Goal: Information Seeking & Learning: Learn about a topic

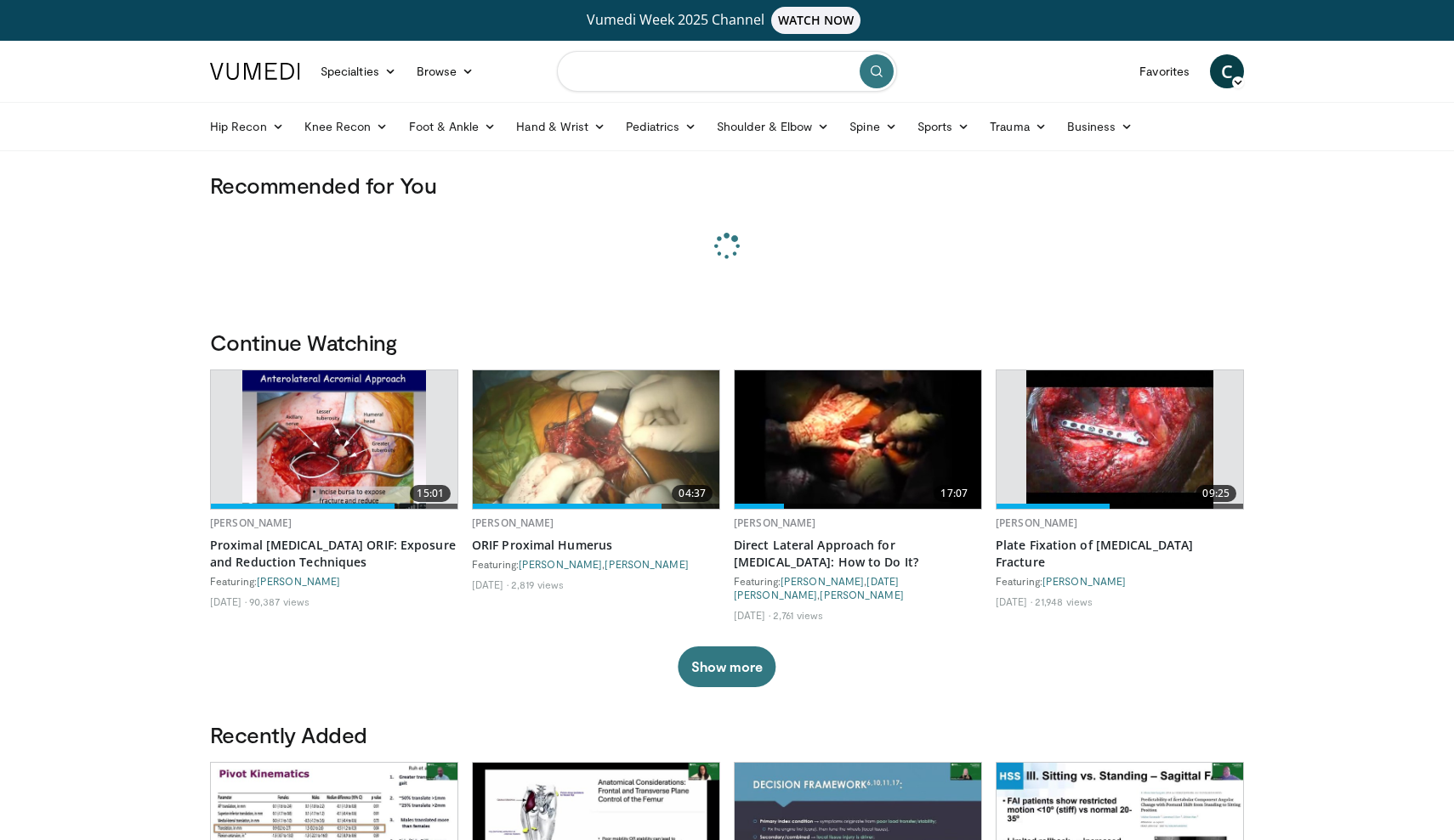
click at [642, 74] on input "Search topics, interventions" at bounding box center [727, 71] width 340 height 41
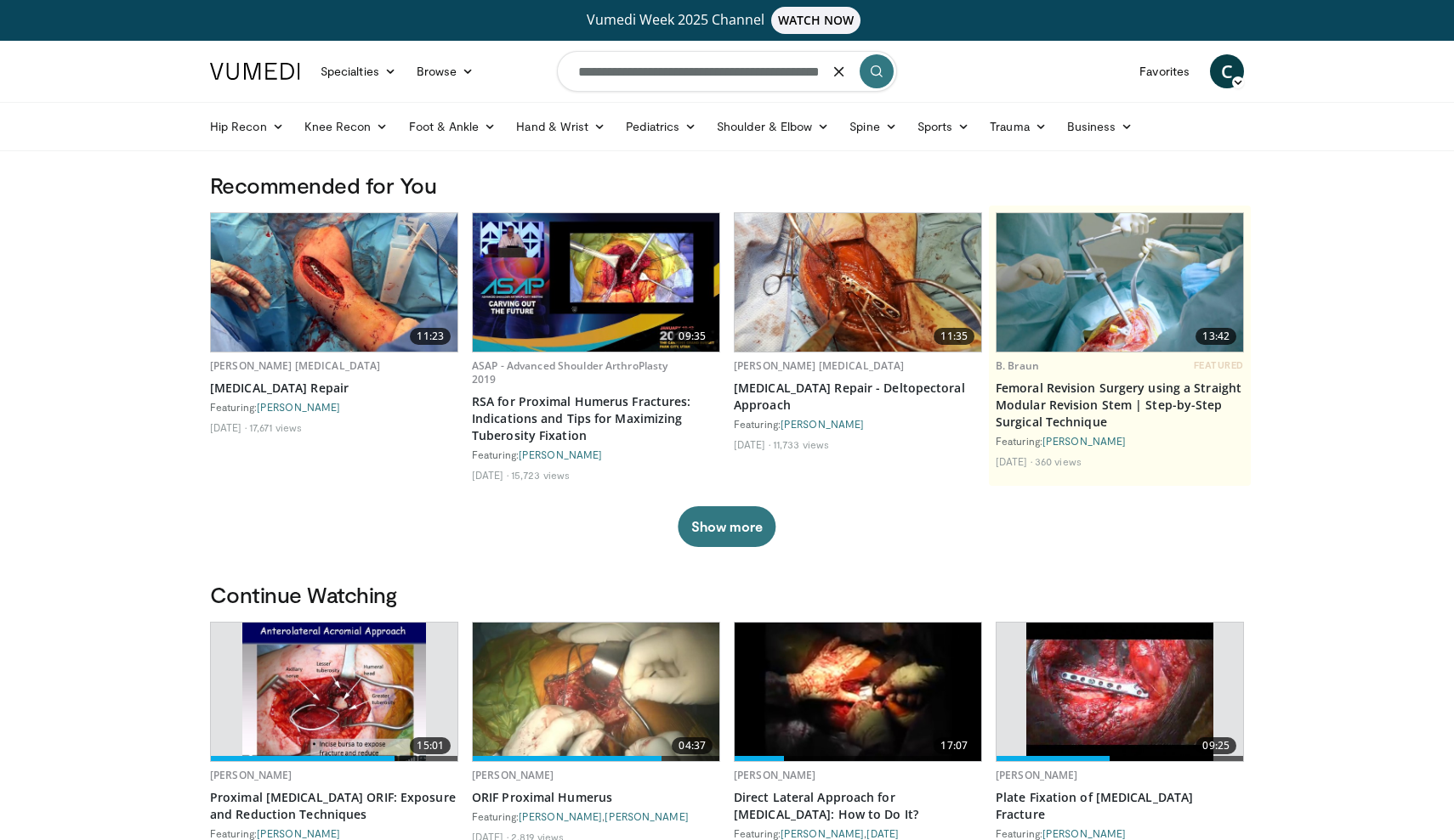
type input "**********"
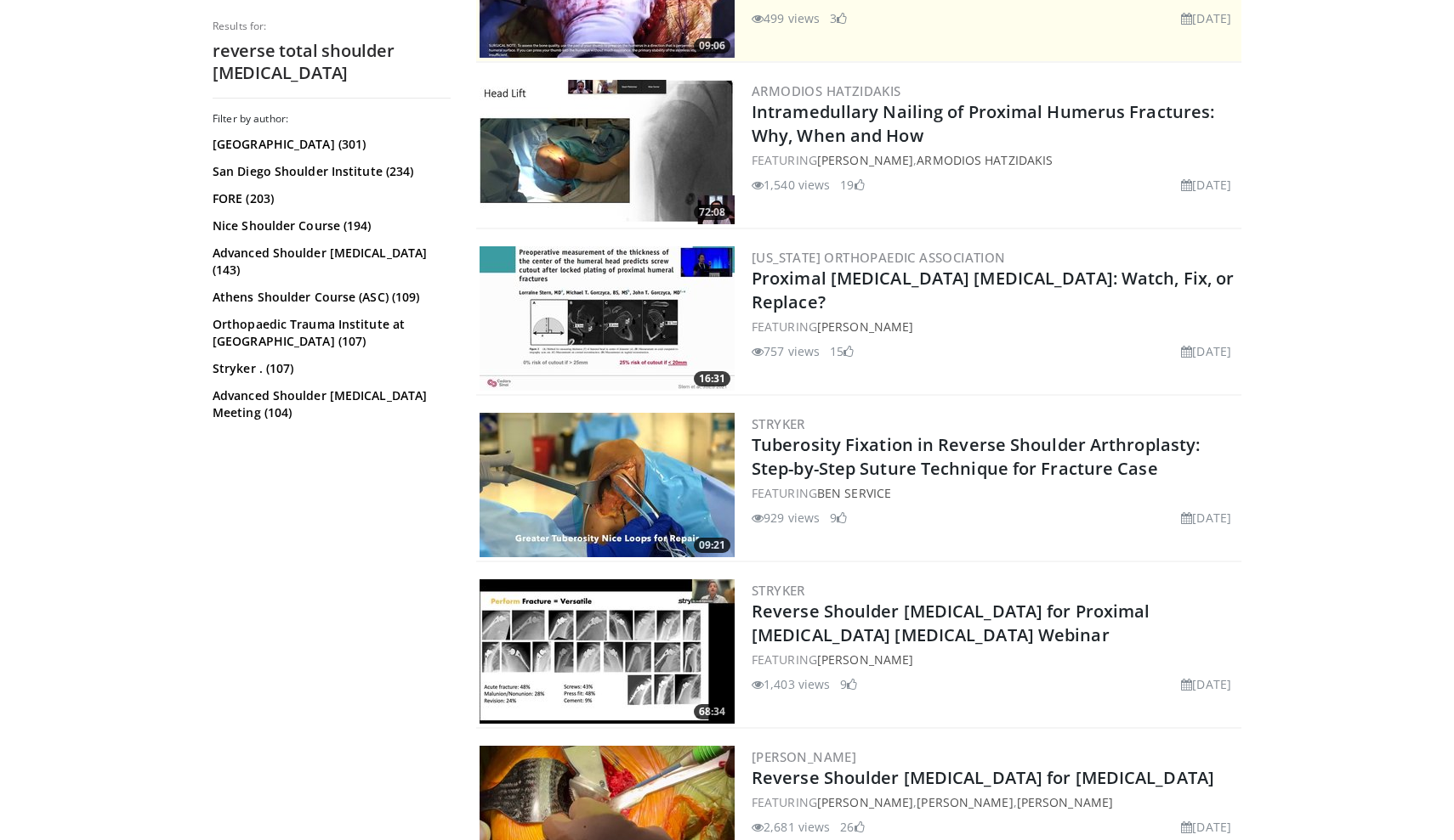
scroll to position [487, 0]
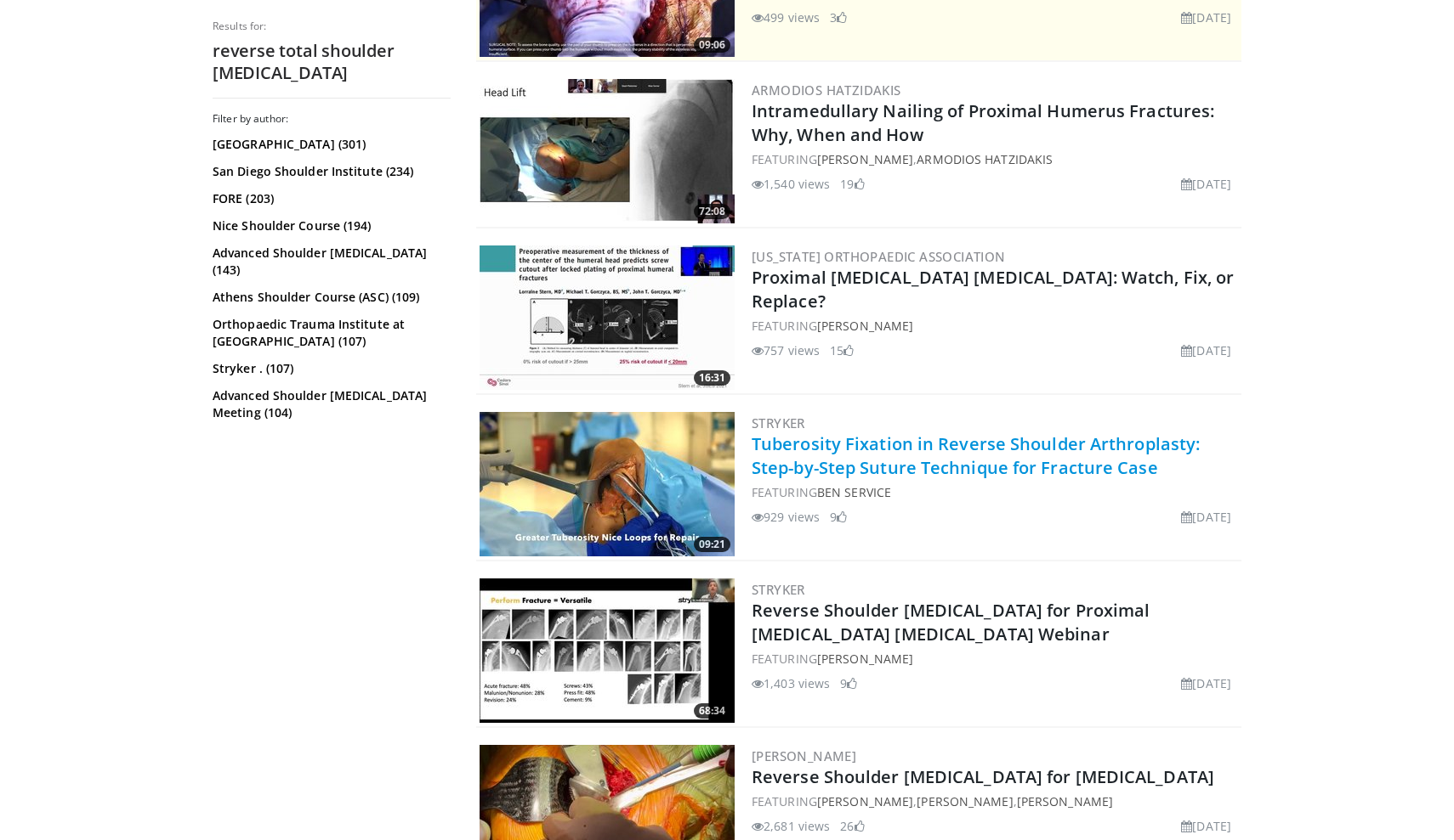
click at [929, 457] on link "Tuberosity Fixation in Reverse Shoulder Arthroplasty: Step-by-Step Suture Techn…" at bounding box center [976, 456] width 448 height 47
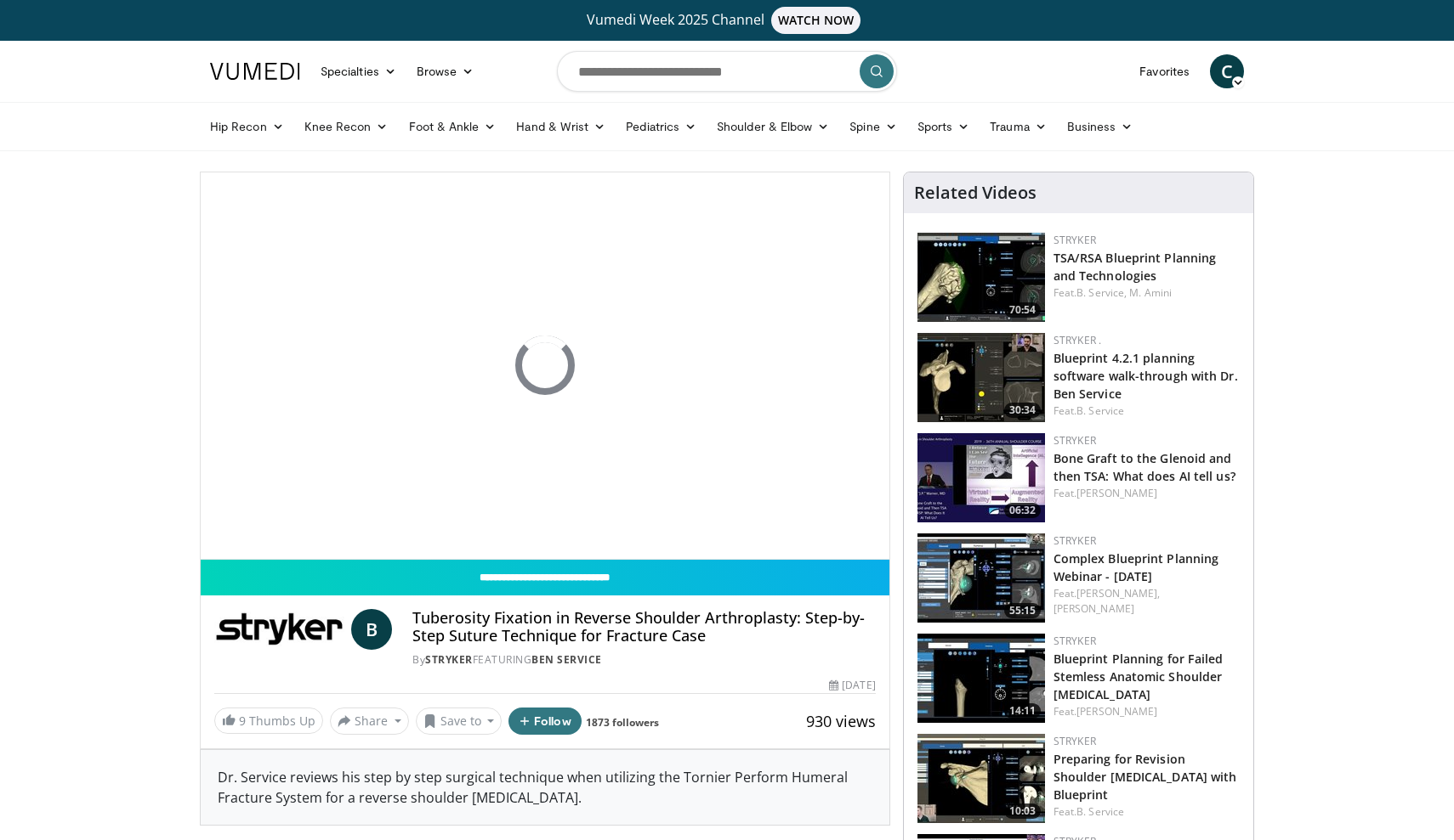
scroll to position [2, 0]
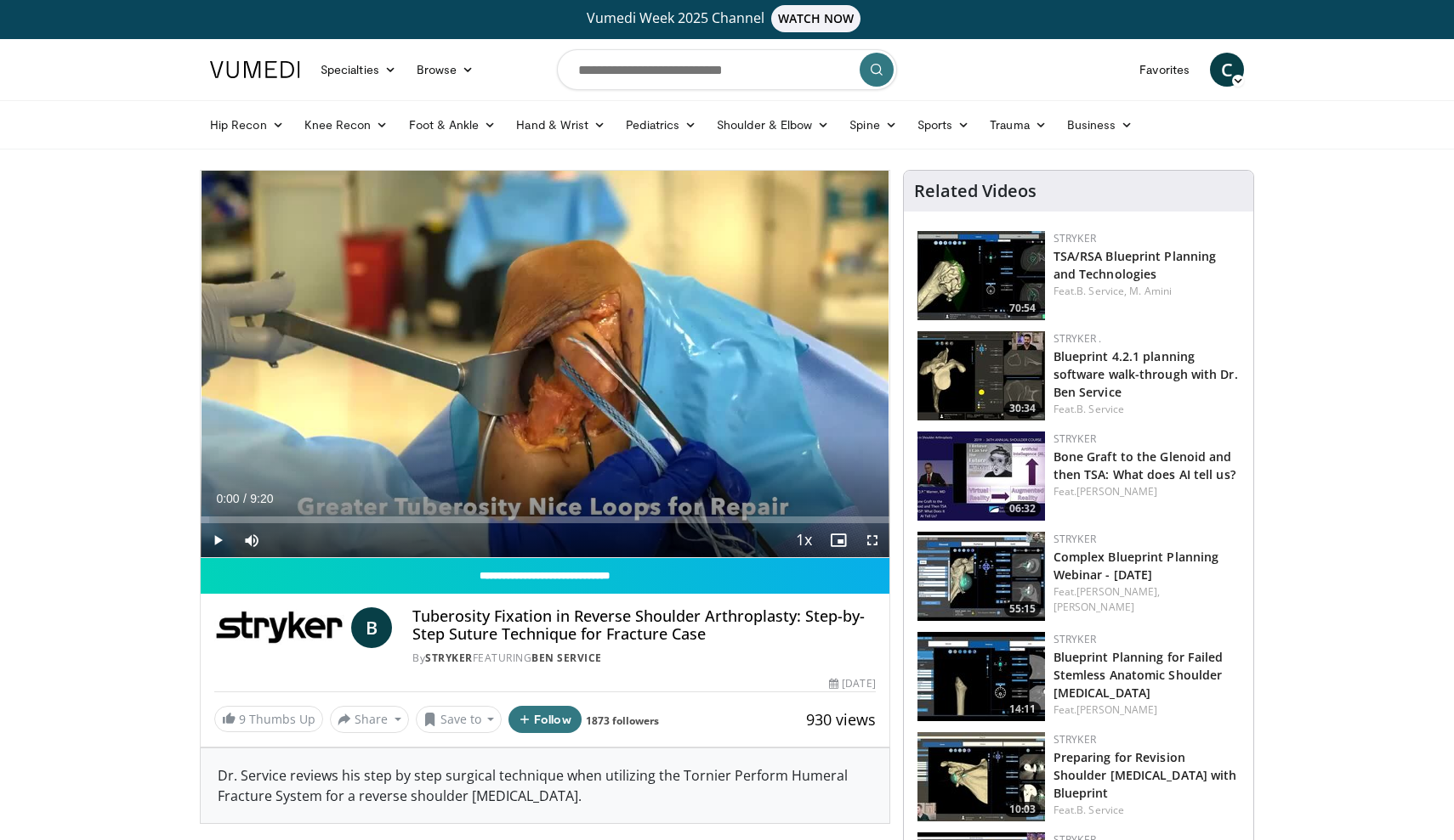
click at [873, 543] on span "Video Player" at bounding box center [872, 540] width 34 height 34
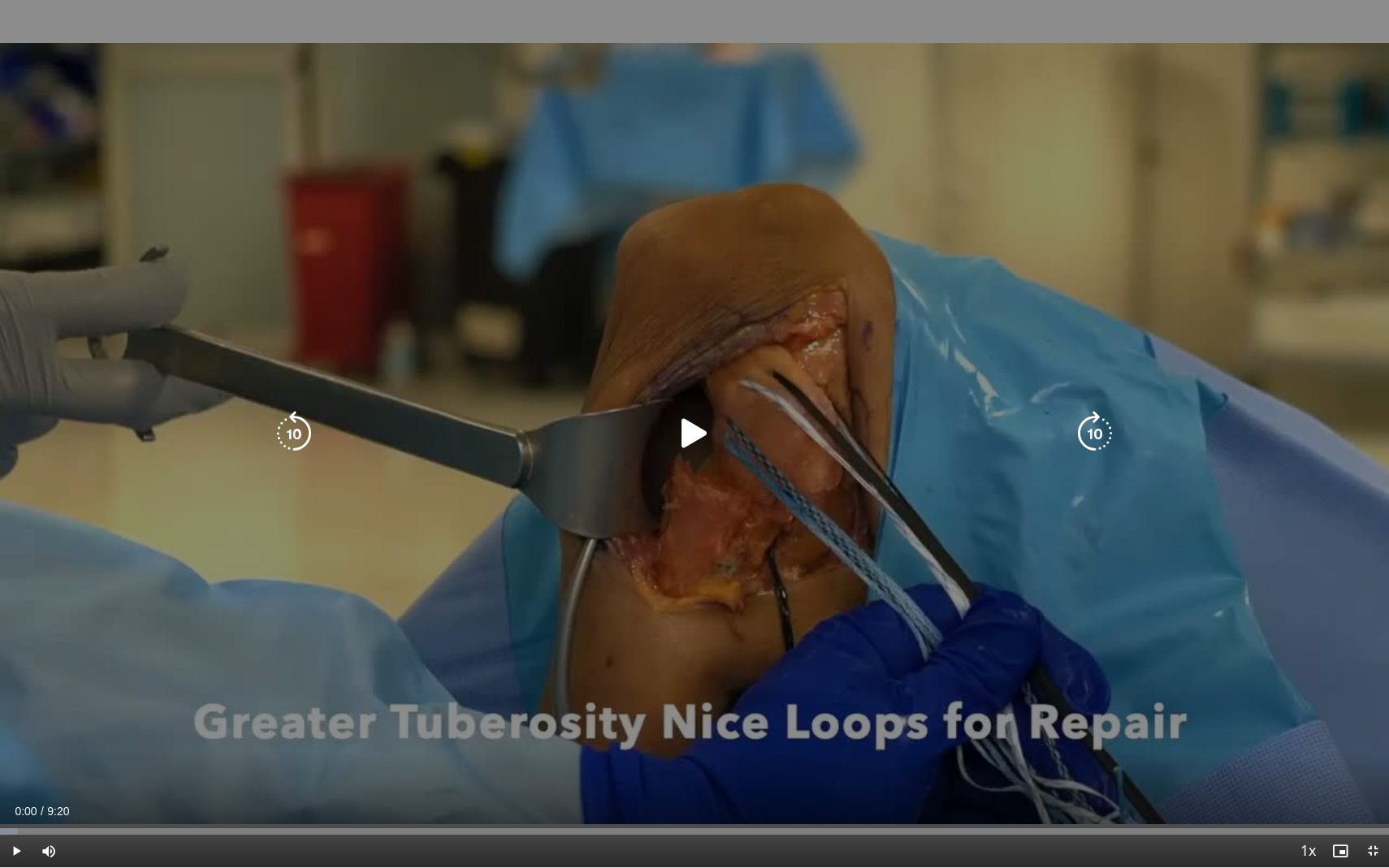
click at [694, 435] on icon "Video Player" at bounding box center [694, 434] width 46 height 46
